Goal: Information Seeking & Learning: Find specific fact

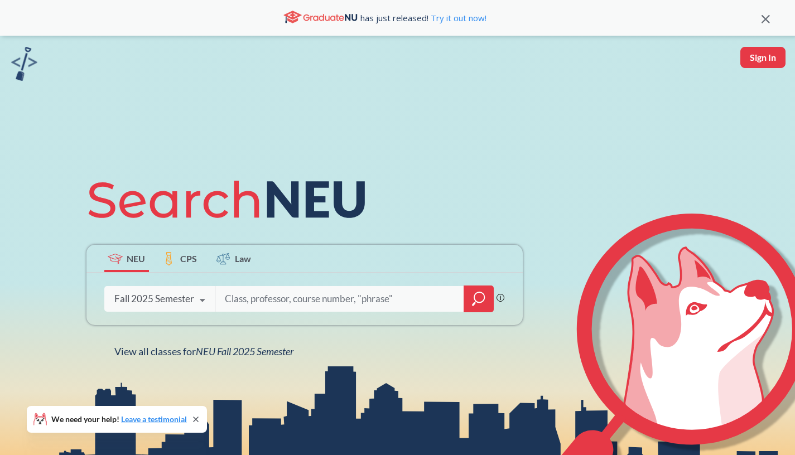
click at [270, 301] on input "search" at bounding box center [340, 298] width 232 height 23
type input "CSYE7380"
click at [478, 297] on icon "magnifying glass" at bounding box center [478, 299] width 13 height 16
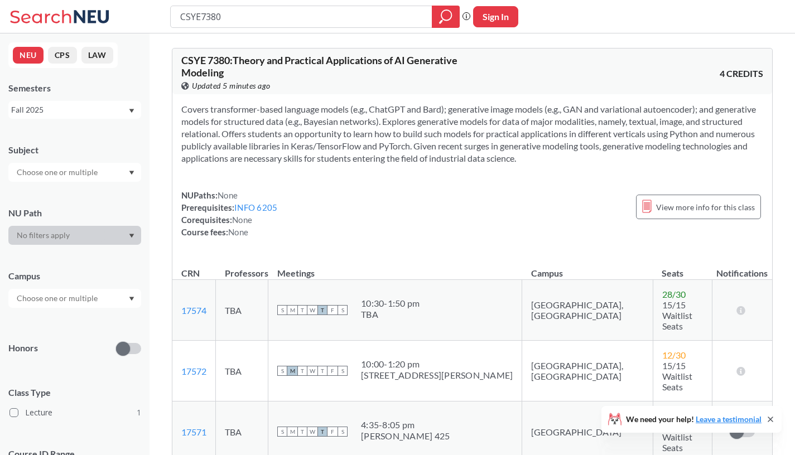
drag, startPoint x: 228, startPoint y: 21, endPoint x: 173, endPoint y: -18, distance: 67.2
click at [179, 7] on input "CSYE7380" at bounding box center [301, 16] width 245 height 19
type input "INFO5002"
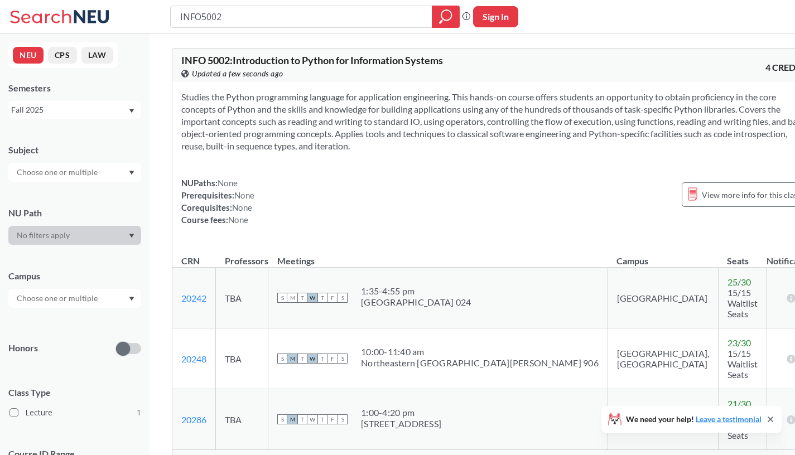
click at [243, 455] on span "Show all sections (5 more)" at bounding box center [226, 461] width 90 height 10
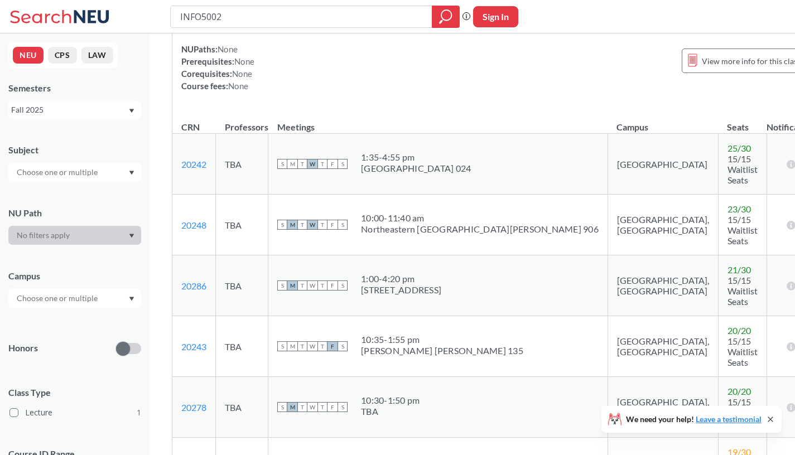
scroll to position [161, 0]
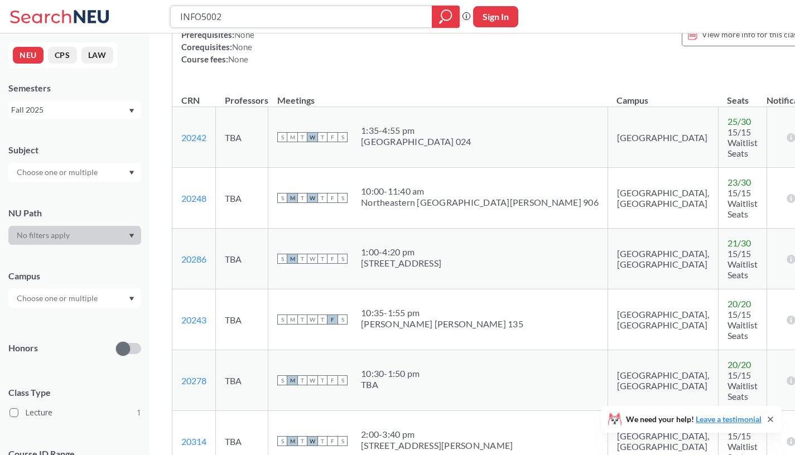
drag, startPoint x: 250, startPoint y: 20, endPoint x: 147, endPoint y: -30, distance: 114.1
click at [179, 7] on input "INFO5002" at bounding box center [301, 16] width 245 height 19
type input "DAMG6105"
